Goal: Check status

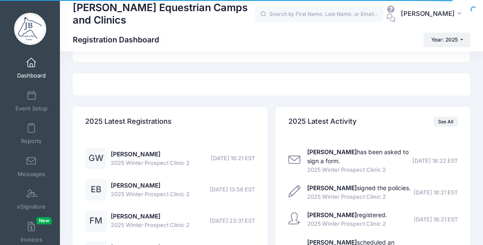
scroll to position [598, 0]
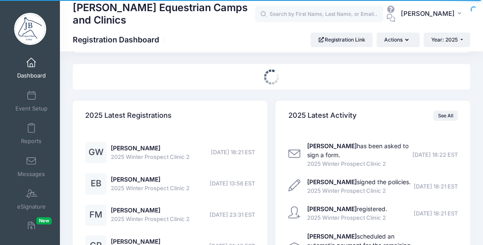
select select
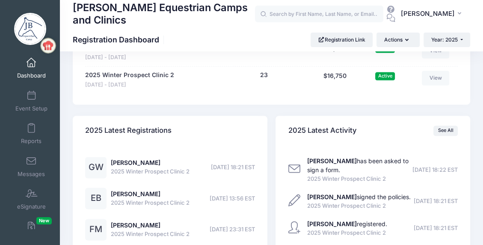
scroll to position [897, 0]
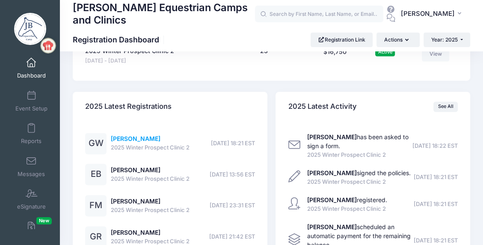
click at [132, 138] on link "[PERSON_NAME]" at bounding box center [136, 138] width 50 height 7
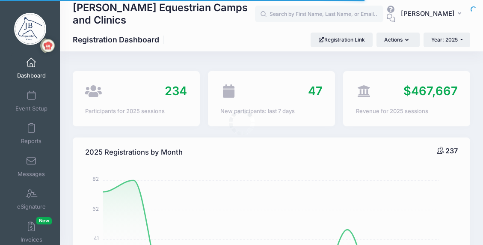
select select
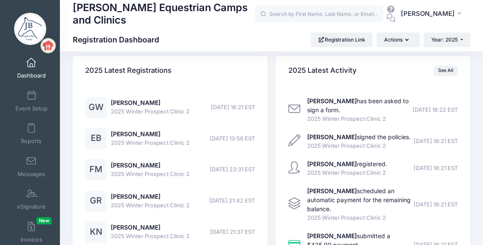
scroll to position [848, 0]
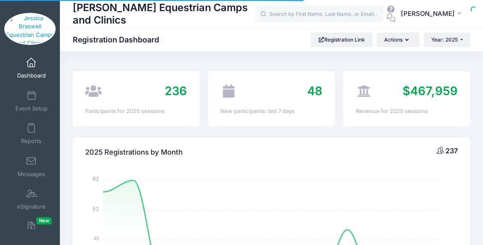
select select
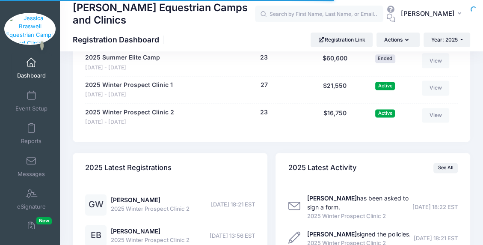
scroll to position [805, 0]
